Goal: Task Accomplishment & Management: Use online tool/utility

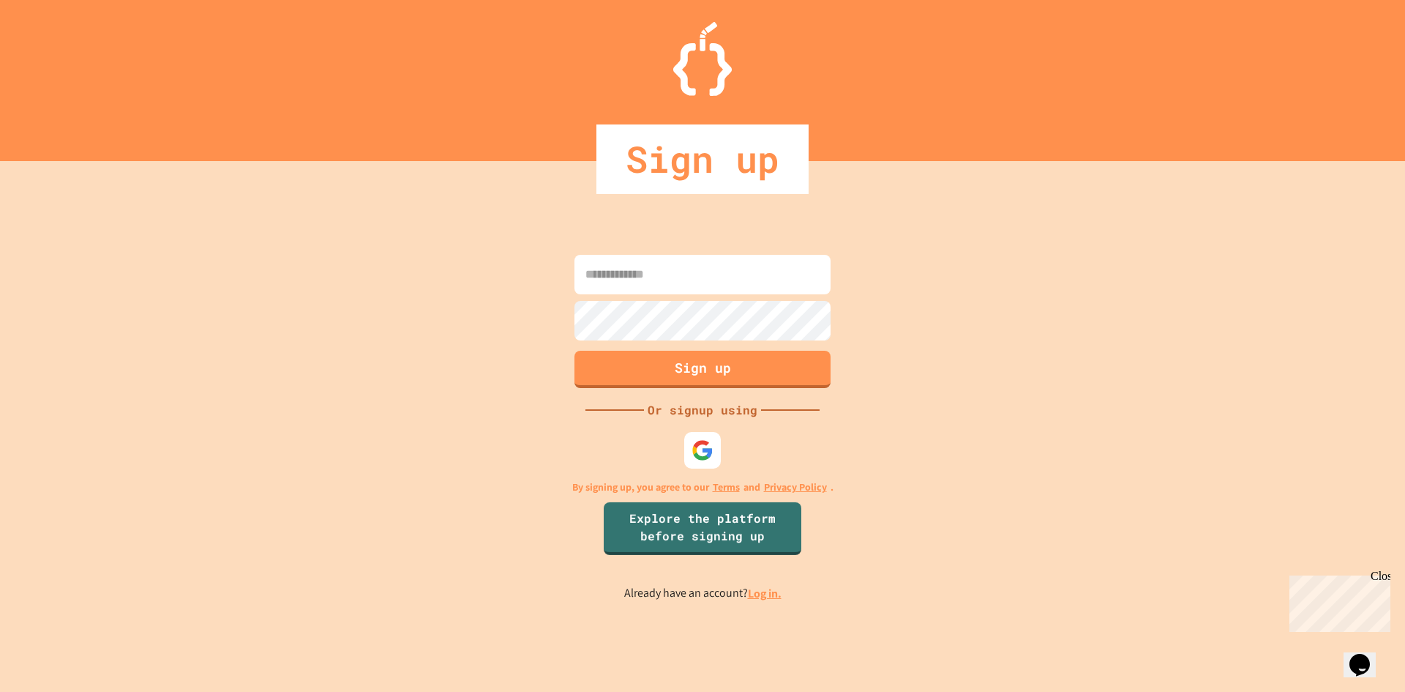
click at [764, 596] on link "Log in." at bounding box center [765, 592] width 34 height 15
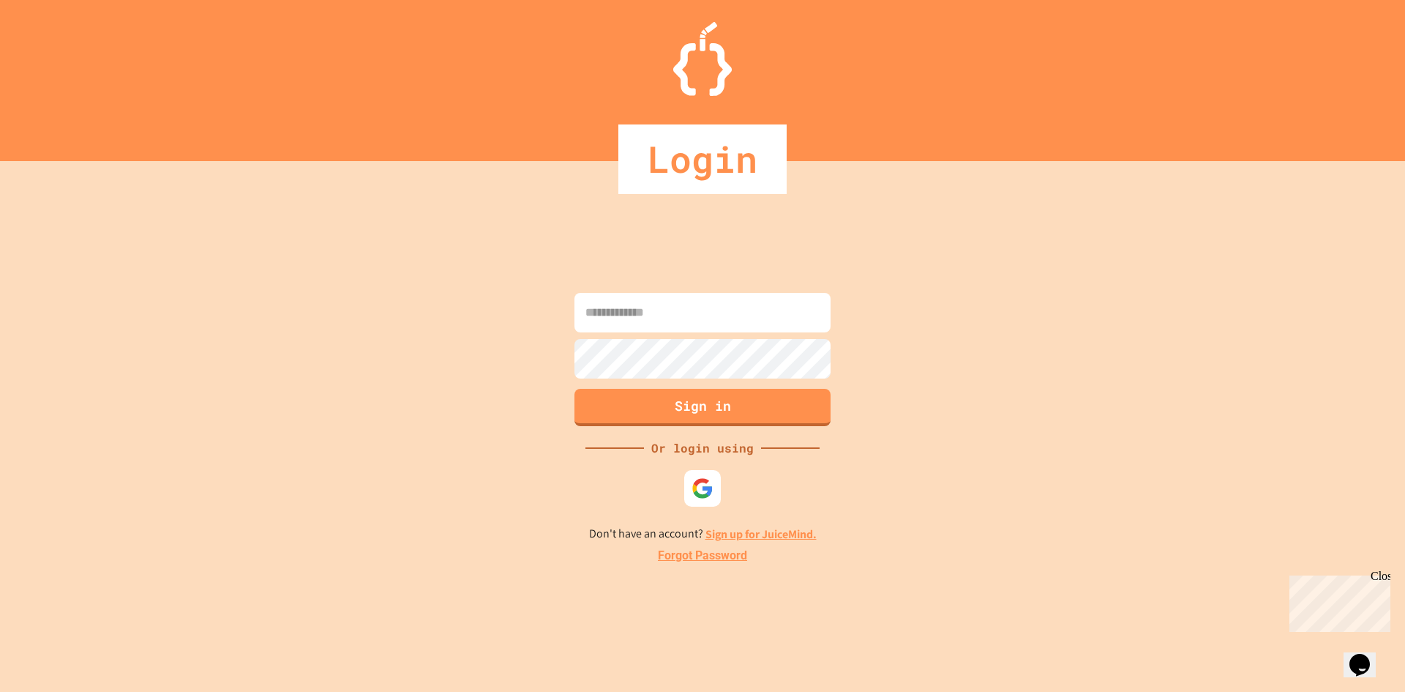
click at [663, 321] on input at bounding box center [703, 313] width 256 height 40
type input "**********"
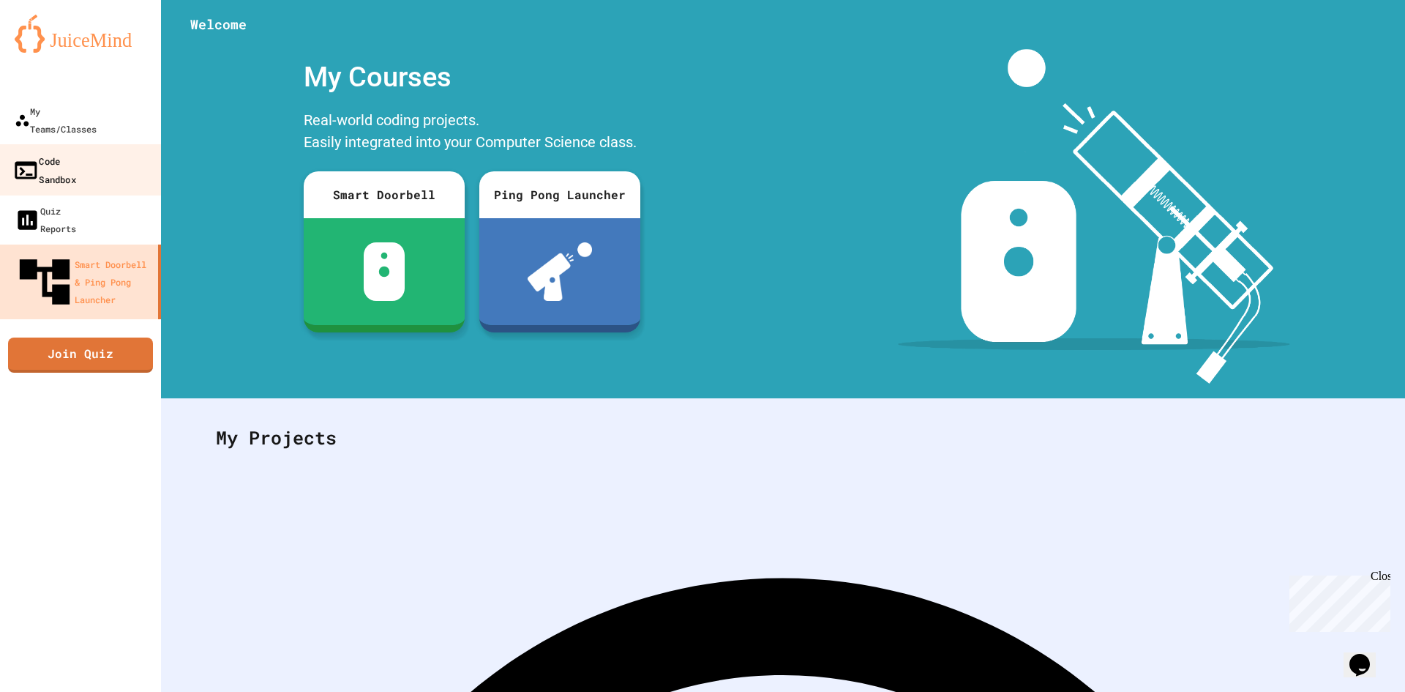
click at [76, 151] on div "Code Sandbox" at bounding box center [44, 169] width 64 height 36
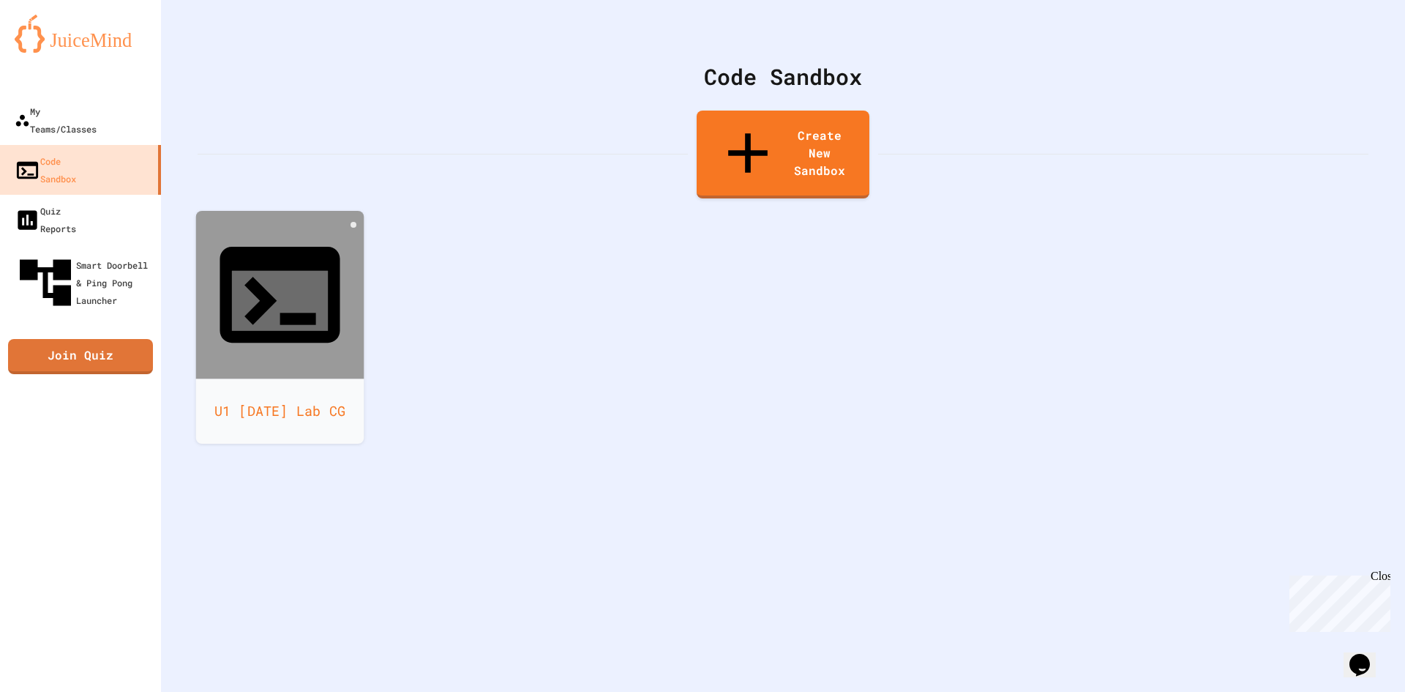
click at [260, 378] on div "U1 Easter Lab CG" at bounding box center [280, 410] width 168 height 65
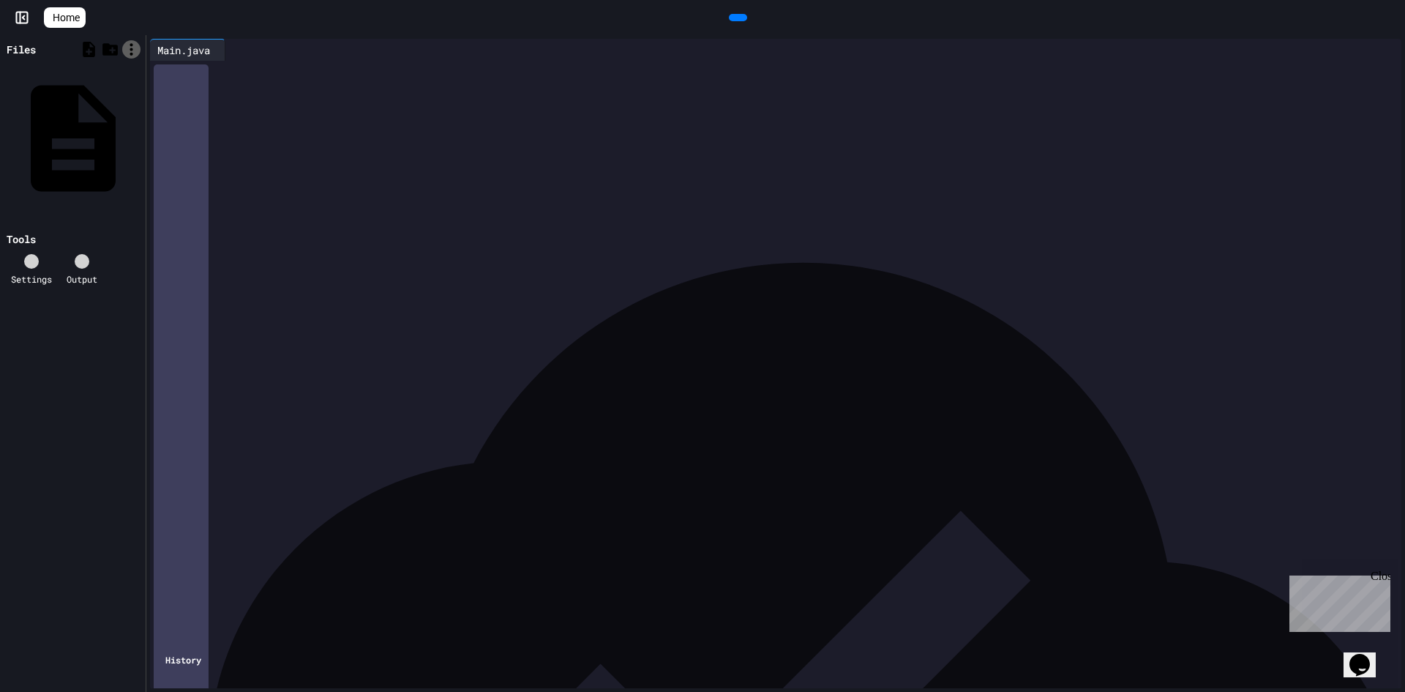
click at [123, 50] on div at bounding box center [131, 49] width 18 height 18
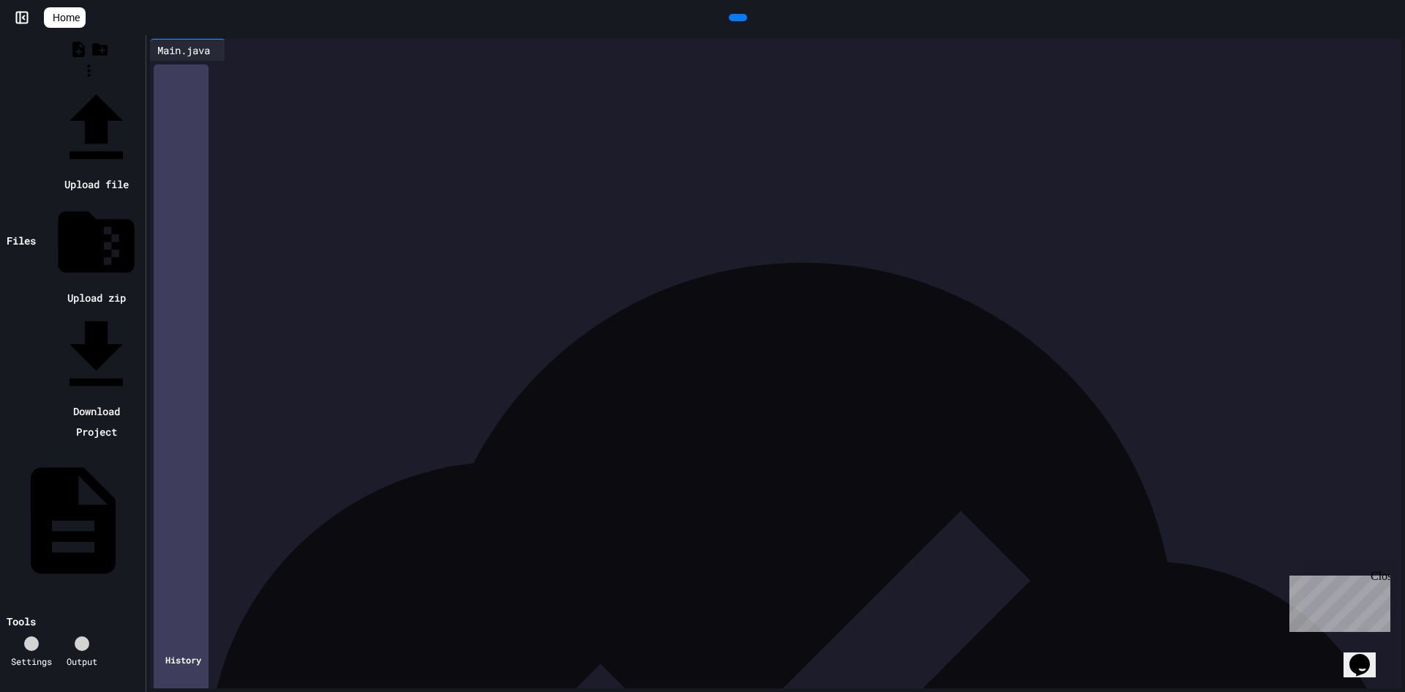
click at [142, 196] on li "Upload zip" at bounding box center [95, 252] width 91 height 112
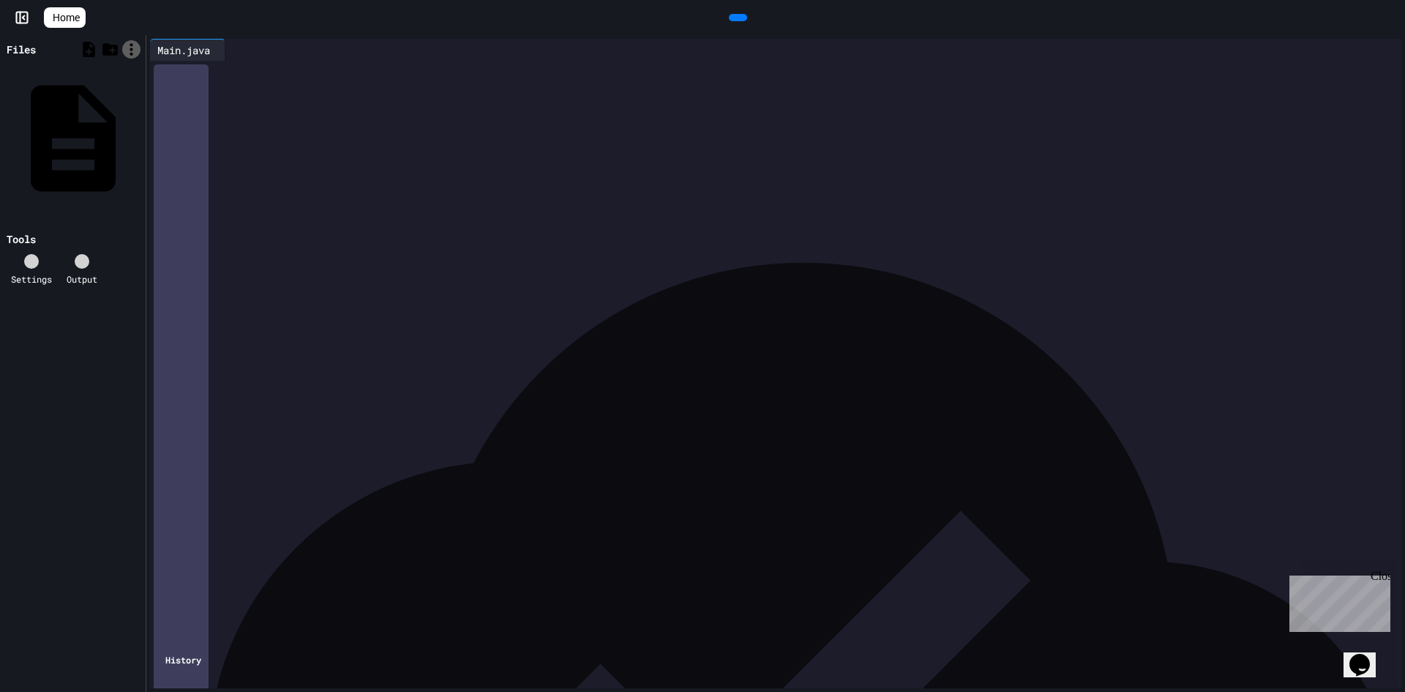
click at [130, 51] on icon at bounding box center [131, 49] width 18 height 18
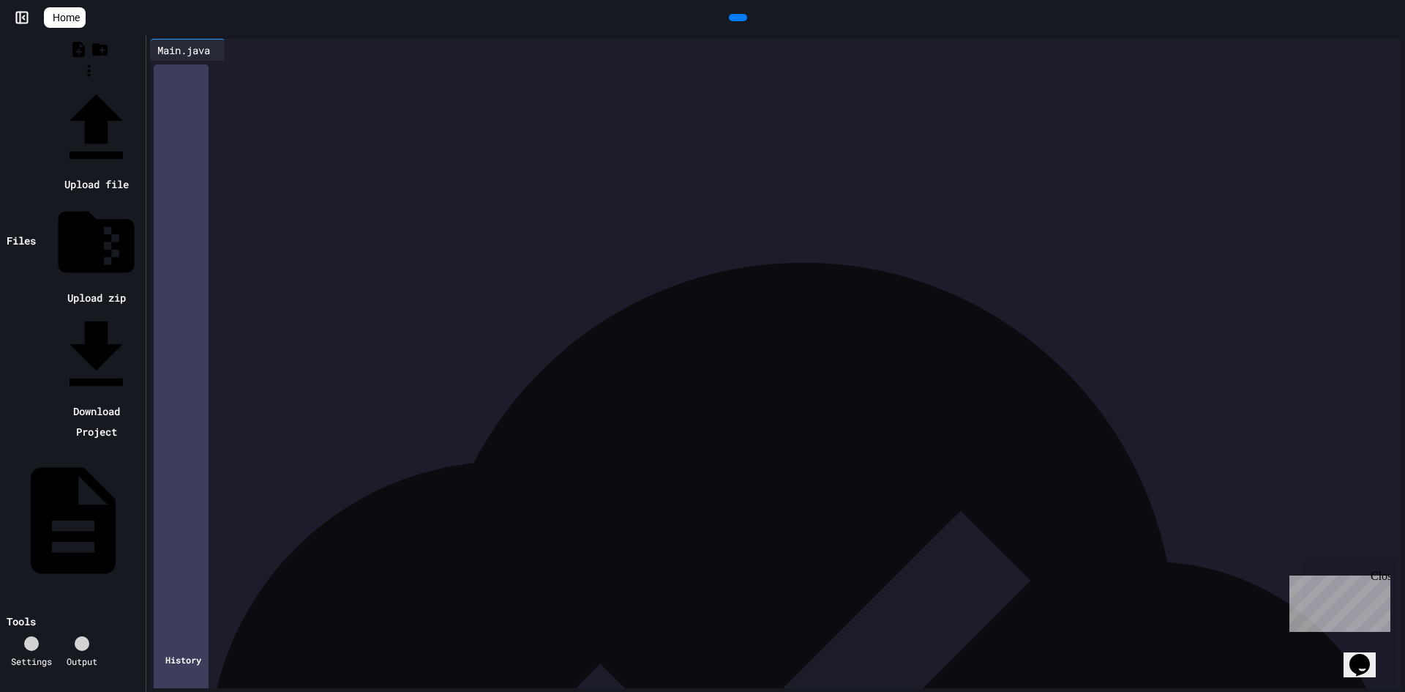
click at [142, 310] on li "Download Project" at bounding box center [95, 376] width 91 height 132
